Goal: Information Seeking & Learning: Learn about a topic

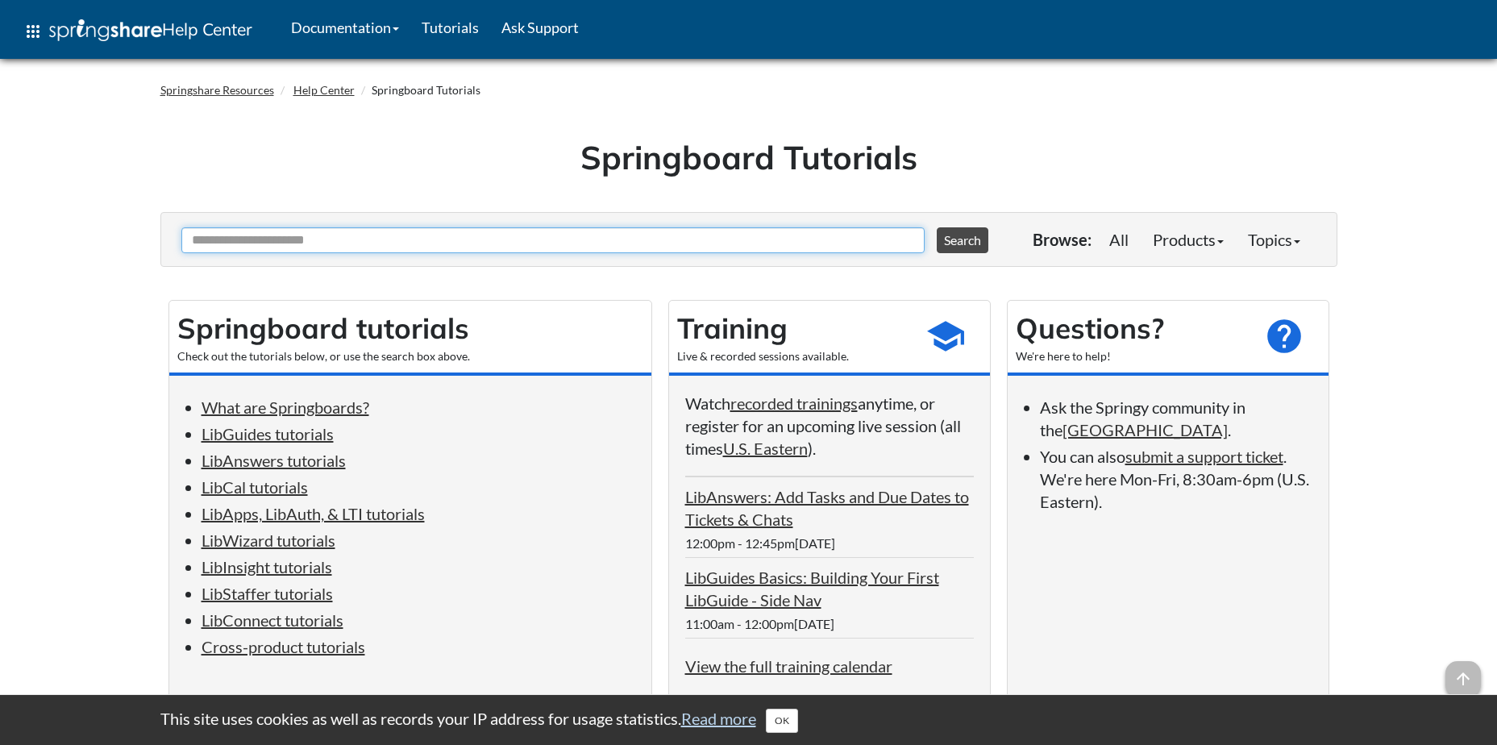
click at [398, 238] on input "Ask Another Question" at bounding box center [552, 240] width 743 height 26
type input "*********"
click at [937, 227] on button "Search" at bounding box center [963, 240] width 52 height 26
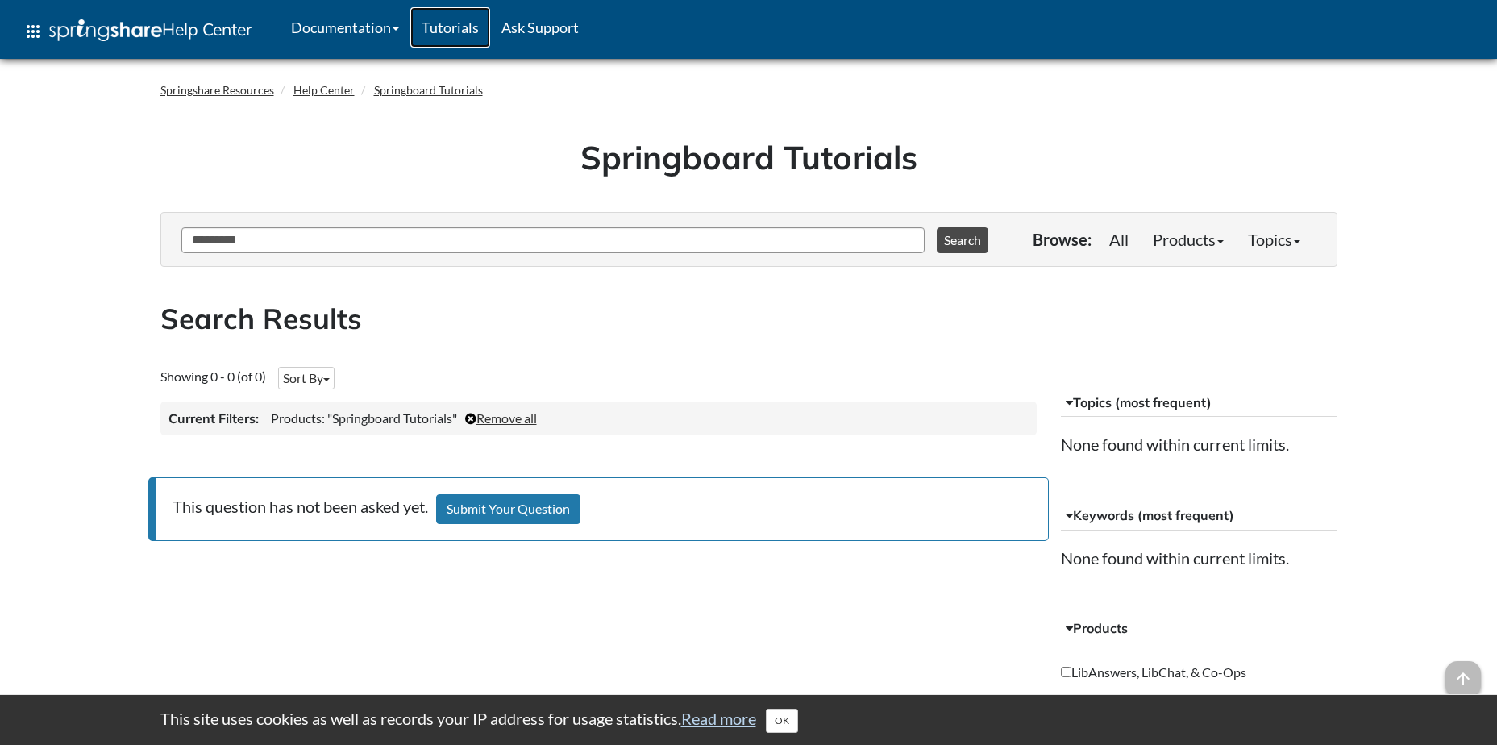
click at [459, 22] on link "Tutorials" at bounding box center [450, 27] width 80 height 40
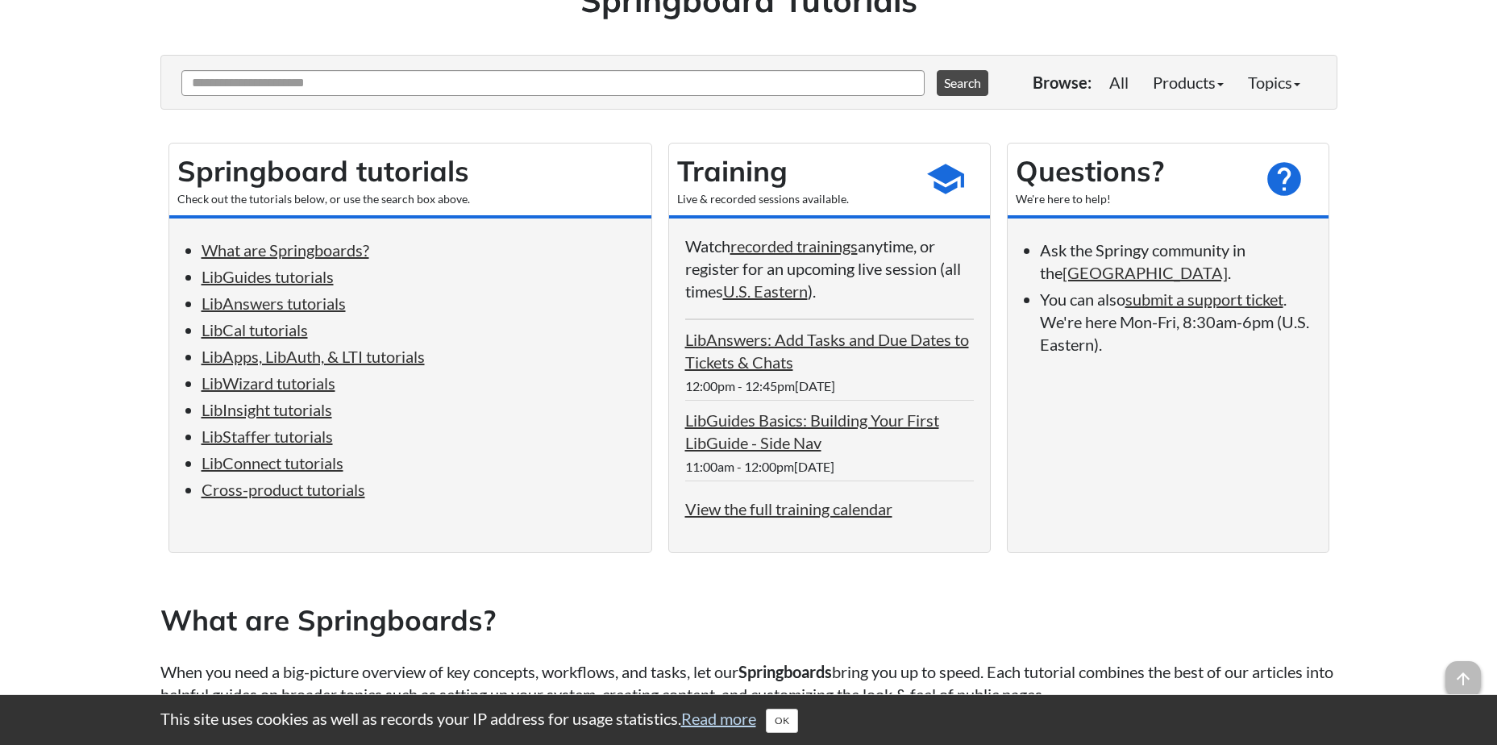
scroll to position [161, 0]
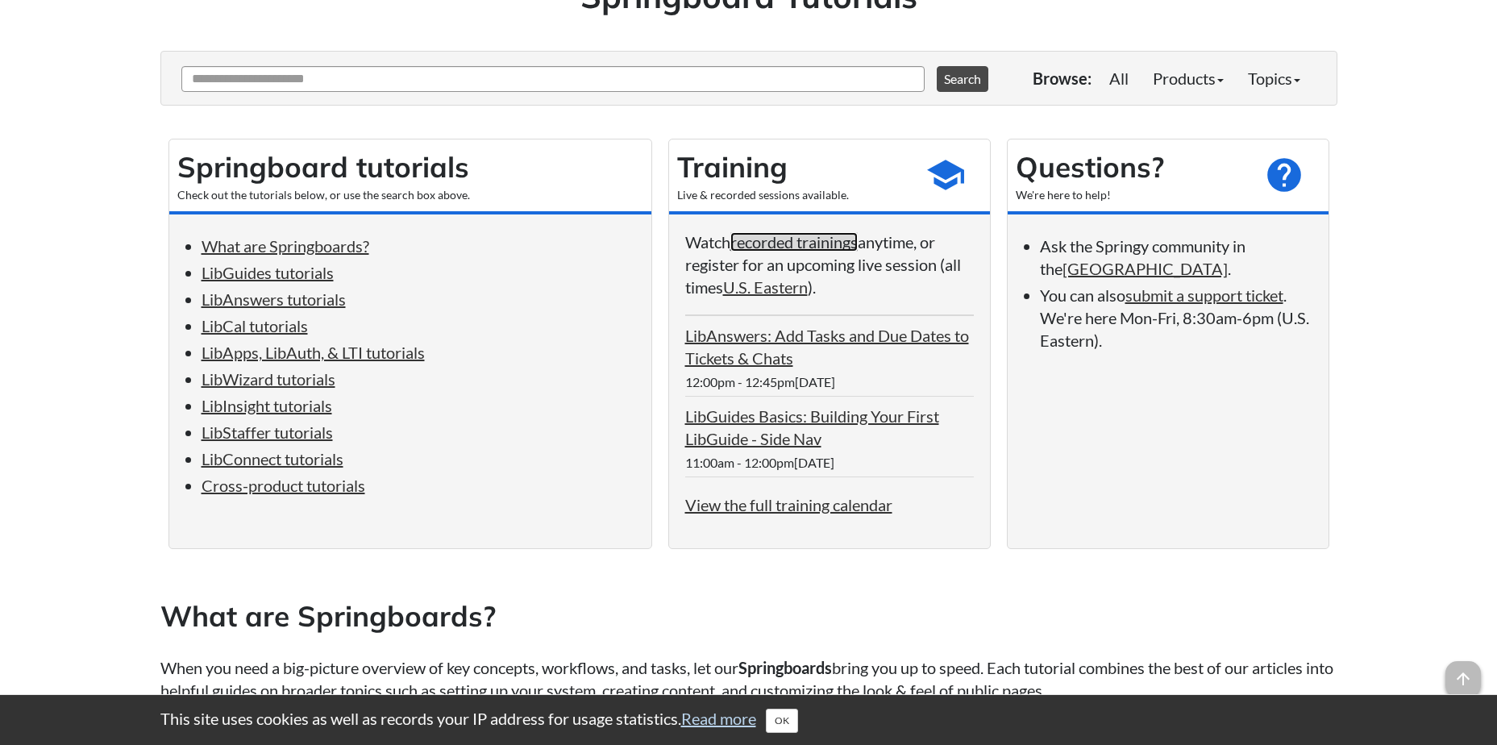
click at [769, 239] on link "recorded trainings" at bounding box center [793, 241] width 127 height 19
